Goal: Information Seeking & Learning: Learn about a topic

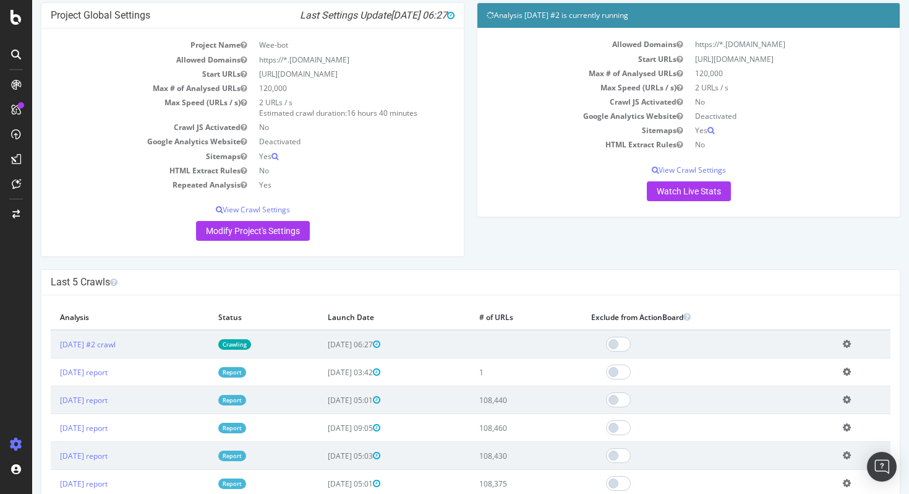
scroll to position [126, 0]
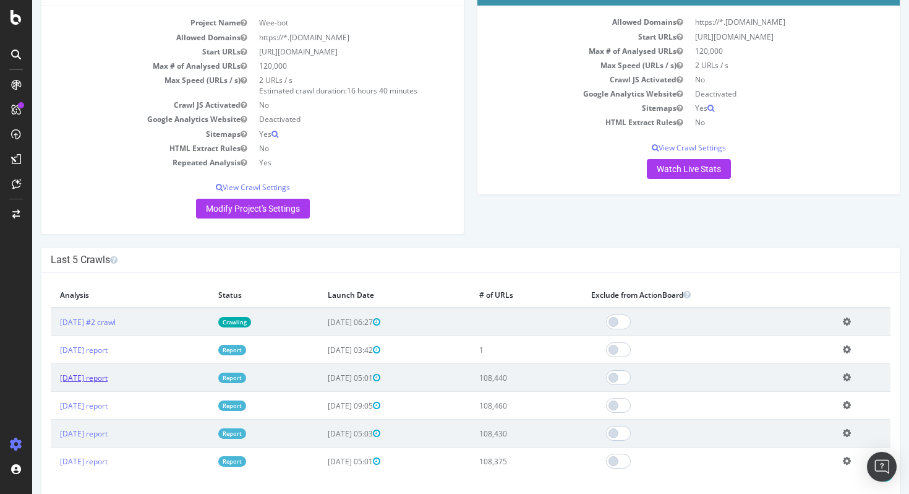
click at [108, 377] on link "[DATE] report" at bounding box center [84, 377] width 48 height 11
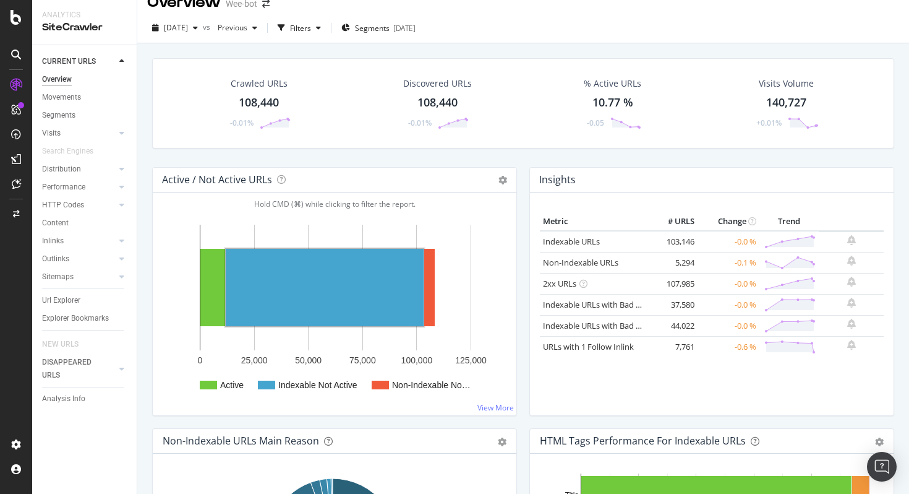
scroll to position [19, 0]
click at [61, 221] on div "Content" at bounding box center [55, 223] width 27 height 13
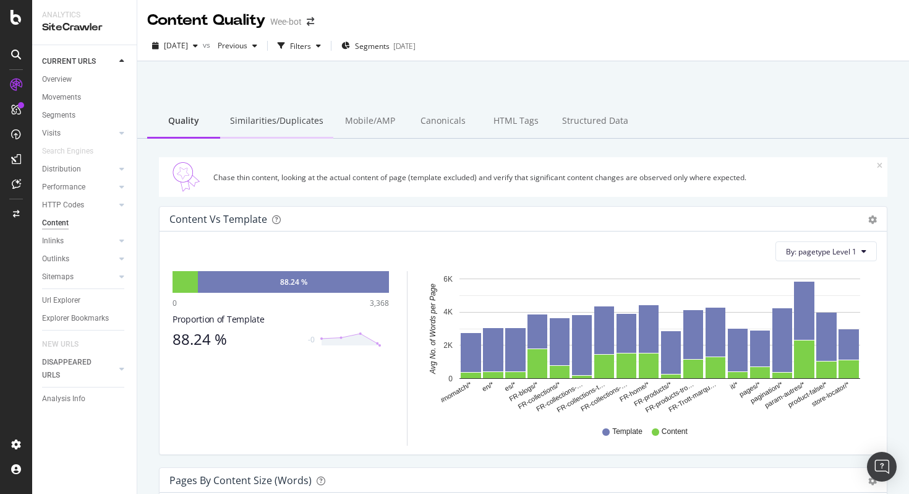
click at [290, 130] on div "Similarities/Duplicates" at bounding box center [276, 122] width 113 height 34
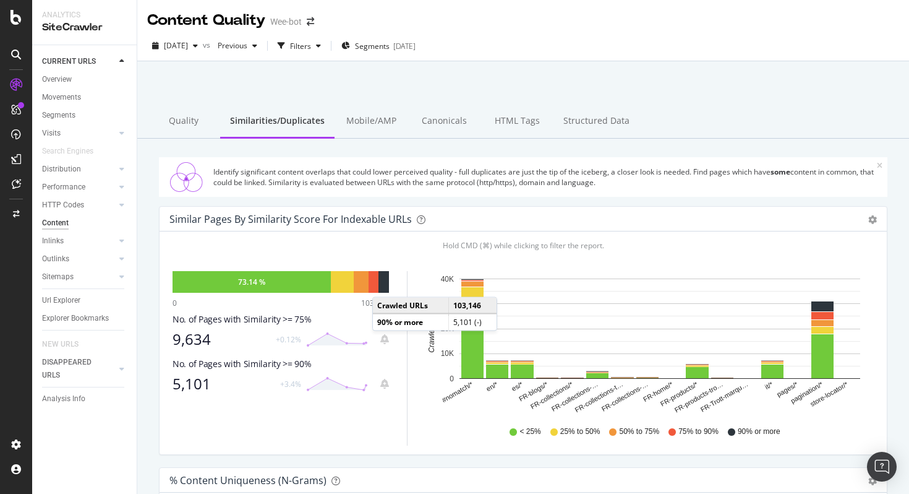
click at [385, 285] on div at bounding box center [384, 282] width 11 height 22
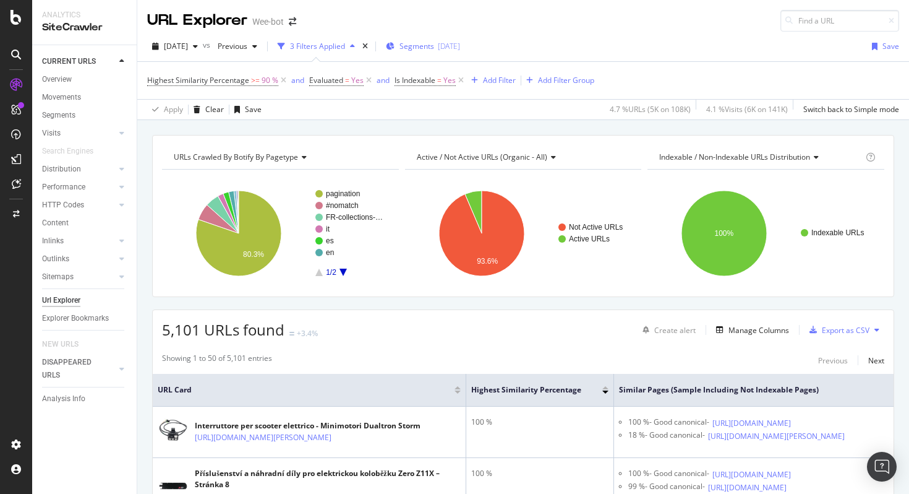
click at [460, 48] on div "[DATE]" at bounding box center [449, 46] width 22 height 11
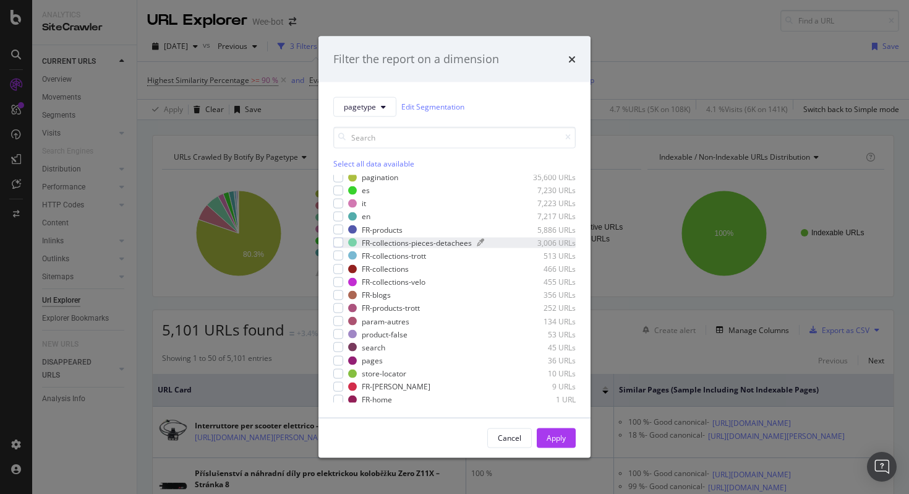
scroll to position [20, 0]
click at [390, 163] on div "Select all data available" at bounding box center [454, 163] width 242 height 11
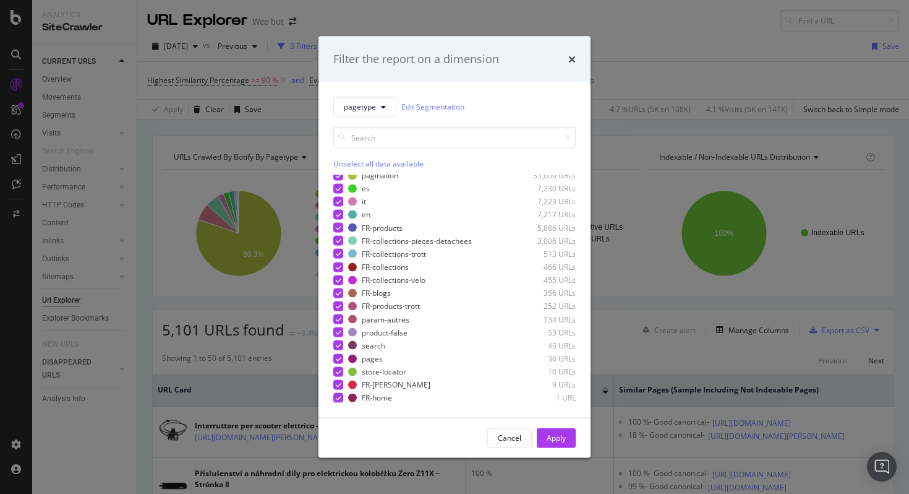
click at [390, 163] on div "Unselect all data available" at bounding box center [454, 163] width 242 height 11
click at [390, 163] on div "Select all data available" at bounding box center [454, 163] width 242 height 11
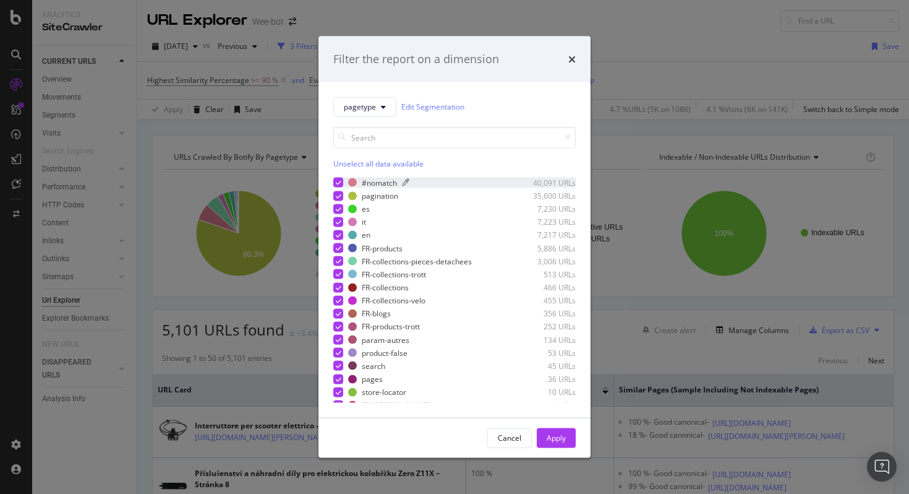
click at [421, 185] on div "modal" at bounding box center [456, 182] width 108 height 7
click at [421, 199] on div "pagination 35,600 URLs" at bounding box center [462, 196] width 228 height 11
click at [421, 208] on div "modal" at bounding box center [442, 208] width 135 height 7
click at [421, 219] on div "modal" at bounding box center [440, 221] width 139 height 7
click at [420, 236] on div "modal" at bounding box center [442, 234] width 135 height 7
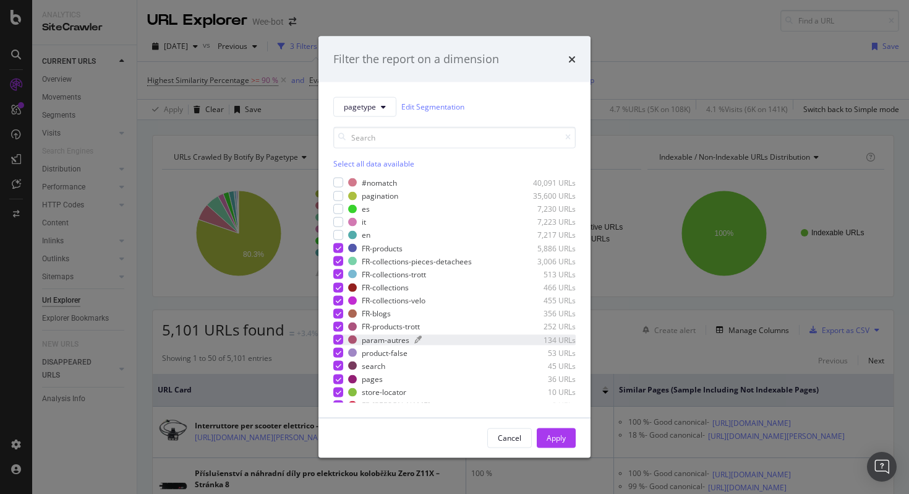
click at [442, 338] on div "modal" at bounding box center [462, 339] width 96 height 7
click at [440, 350] on div "modal" at bounding box center [462, 352] width 98 height 7
click at [440, 364] on div "modal" at bounding box center [450, 365] width 120 height 7
click at [440, 377] on div "modal" at bounding box center [449, 378] width 122 height 7
click at [440, 398] on div "#nomatch 40,091 URLs pagination 35,600 URLs es 7,230 URLs it 7,223 URLs en 7,21…" at bounding box center [454, 289] width 242 height 225
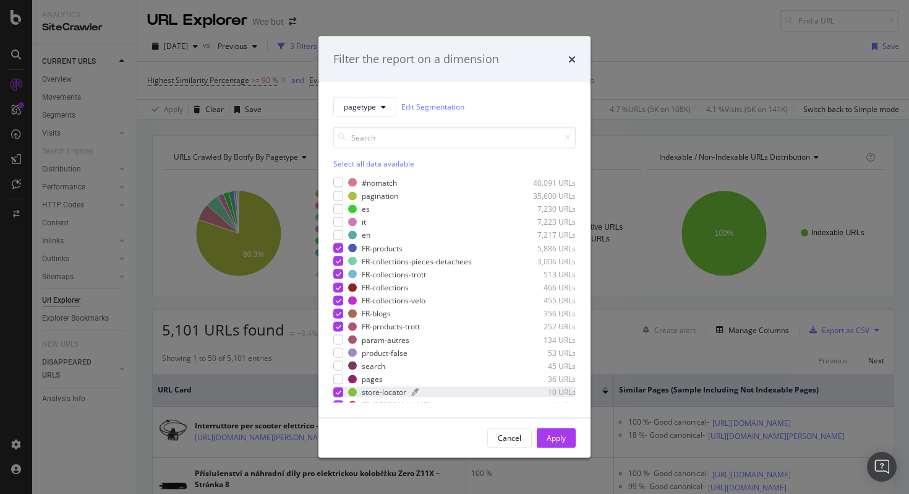
click at [440, 396] on div "store-locator 10 URLs" at bounding box center [462, 392] width 228 height 11
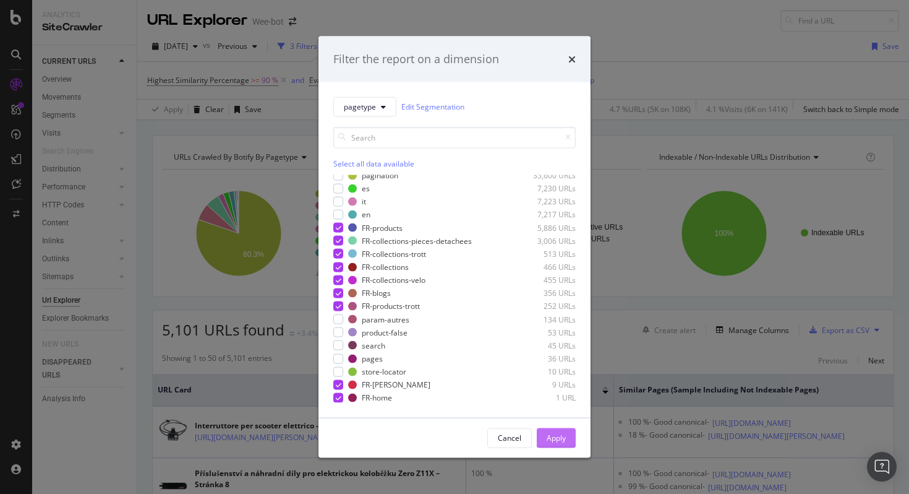
click at [564, 444] on div "Apply" at bounding box center [556, 437] width 19 height 19
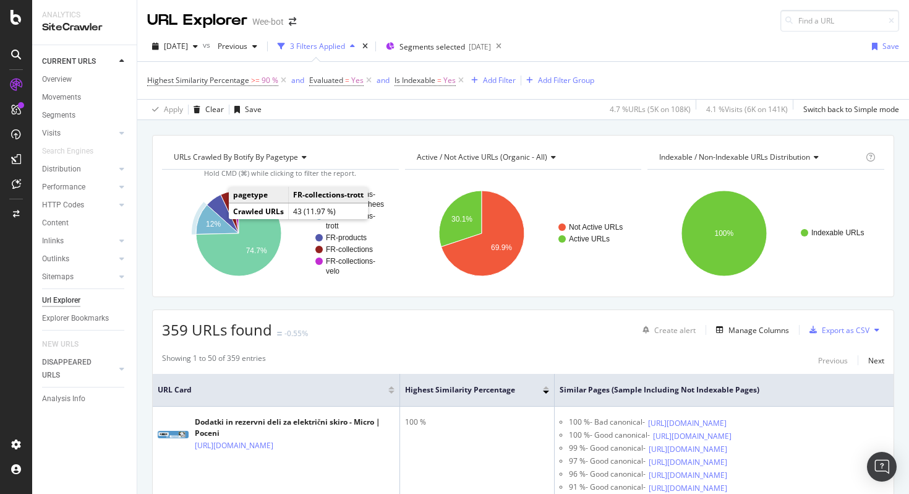
click at [212, 219] on icon "A chart." at bounding box center [217, 220] width 43 height 30
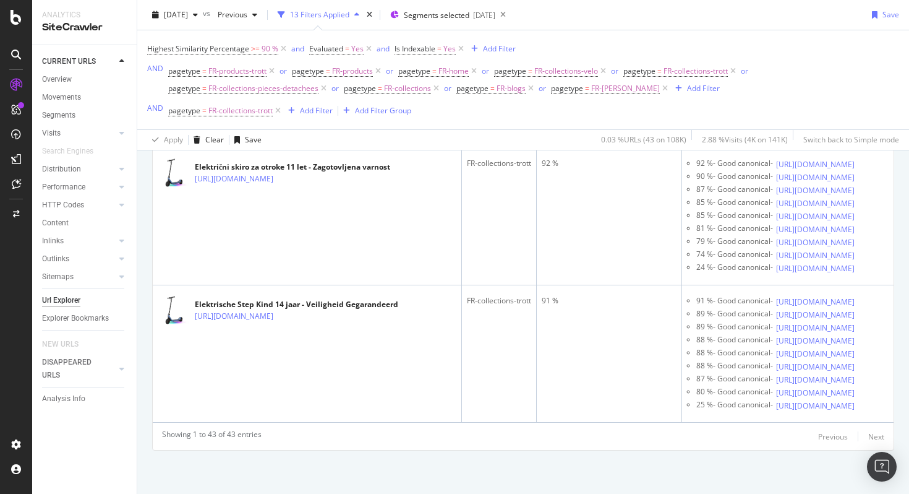
scroll to position [7622, 0]
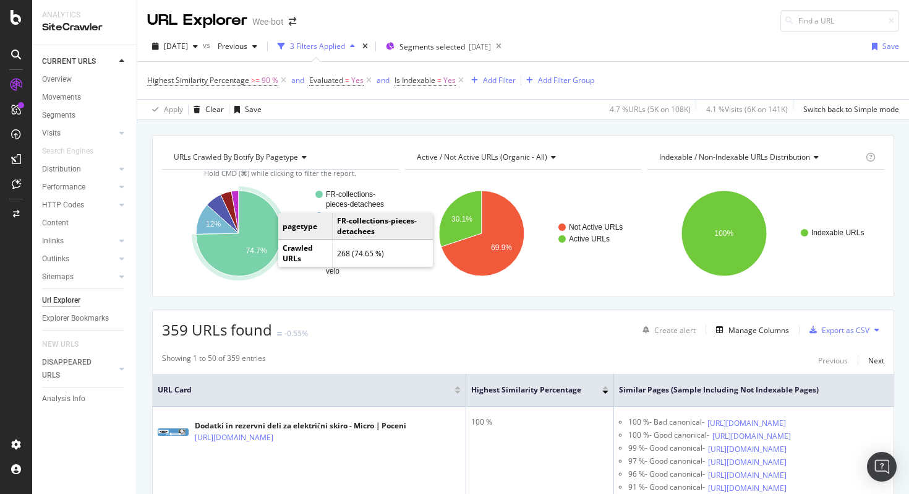
click at [258, 246] on text "74.7%" at bounding box center [256, 250] width 21 height 9
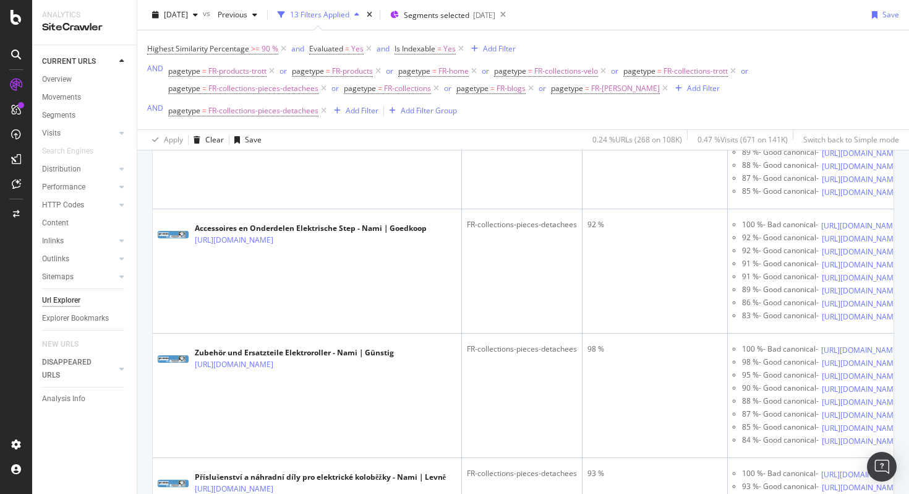
scroll to position [2605, 0]
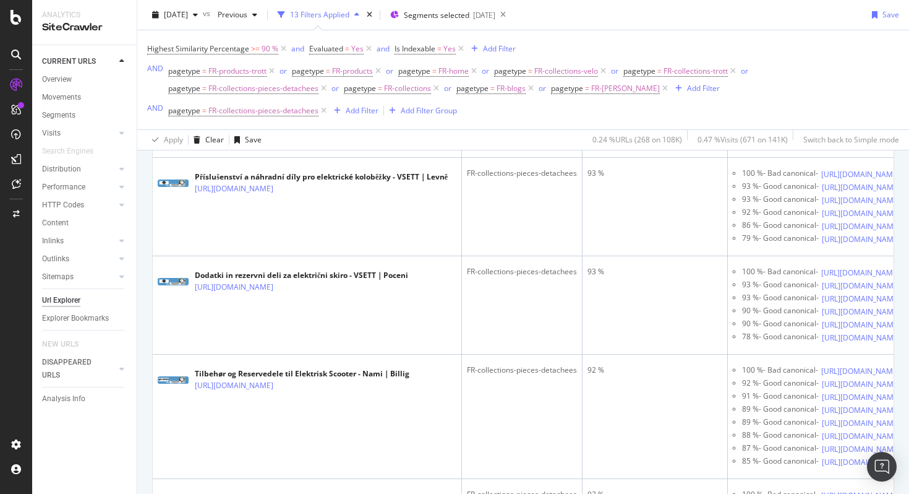
scroll to position [2226, 0]
